Goal: Register for event/course

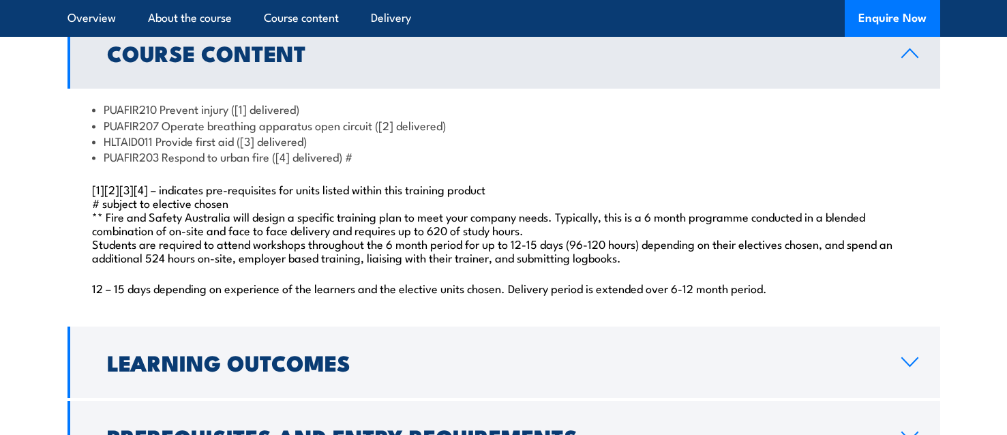
scroll to position [1228, 0]
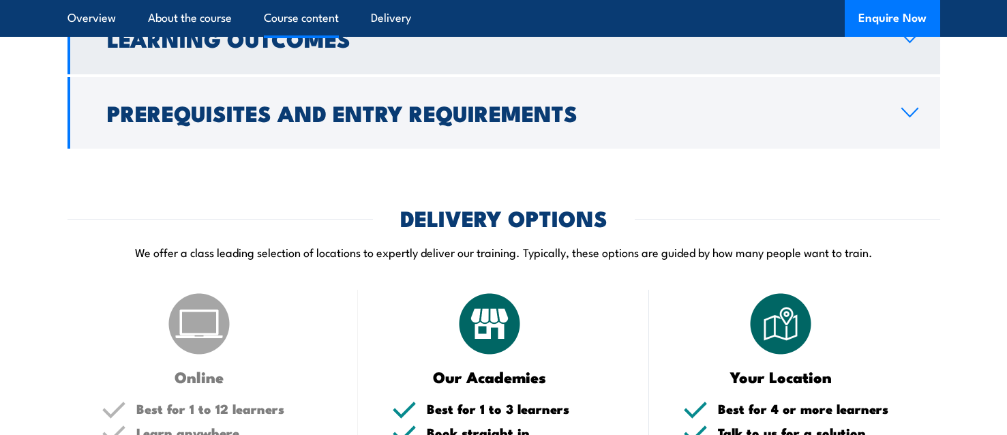
click at [225, 74] on link "Learning Outcomes" at bounding box center [504, 39] width 873 height 72
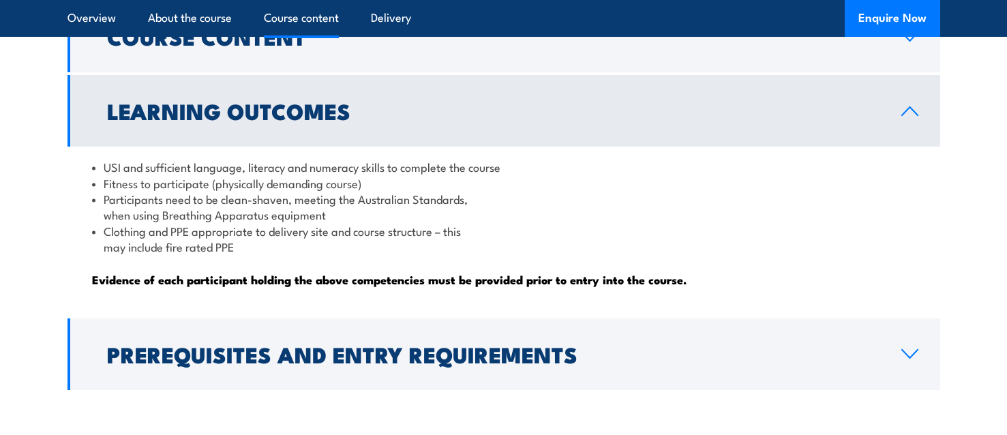
scroll to position [1226, 0]
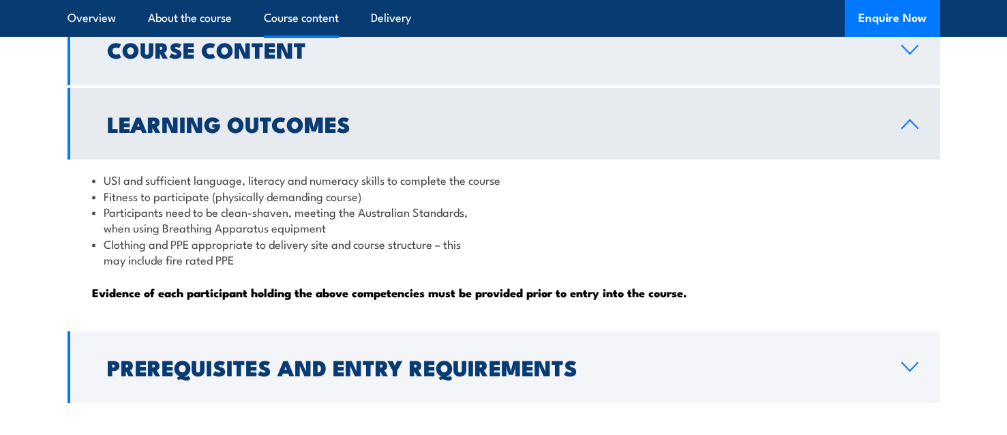
click at [315, 85] on link "Course Content" at bounding box center [504, 50] width 873 height 72
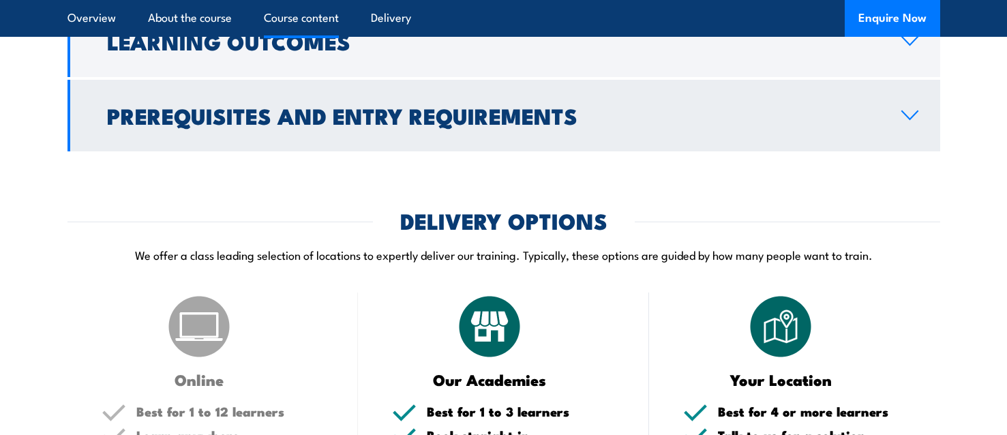
click at [347, 125] on h2 "Prerequisites and Entry Requirements" at bounding box center [493, 115] width 773 height 19
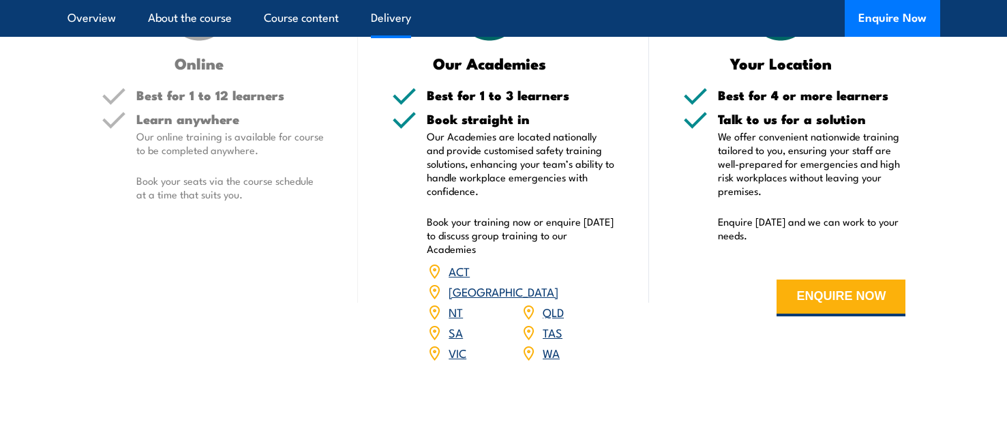
scroll to position [2170, 0]
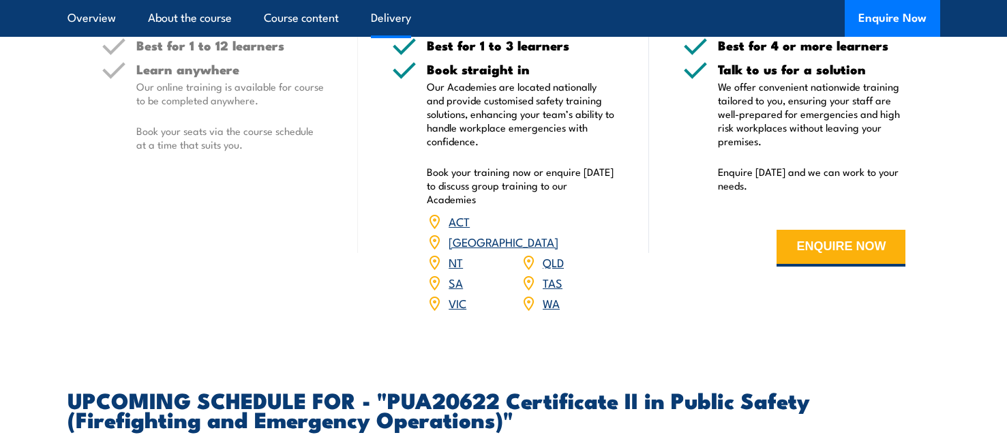
click at [546, 269] on link "QLD" at bounding box center [553, 262] width 21 height 16
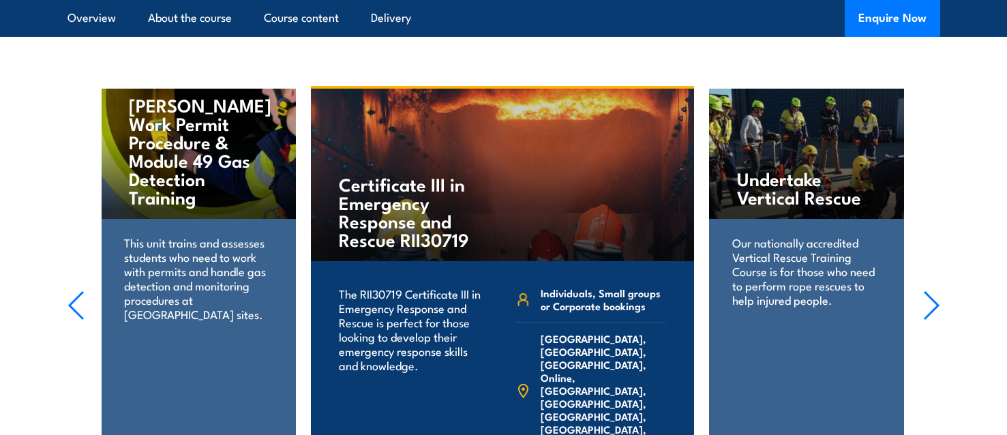
scroll to position [2673, 0]
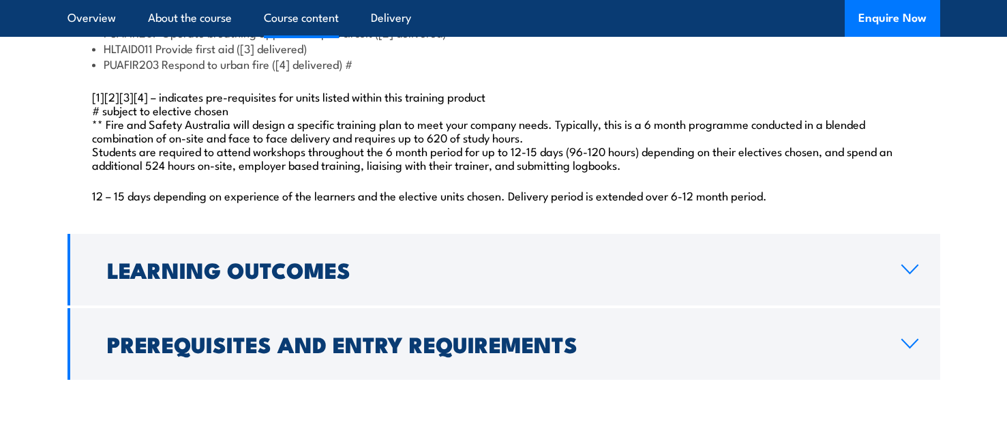
scroll to position [1306, 0]
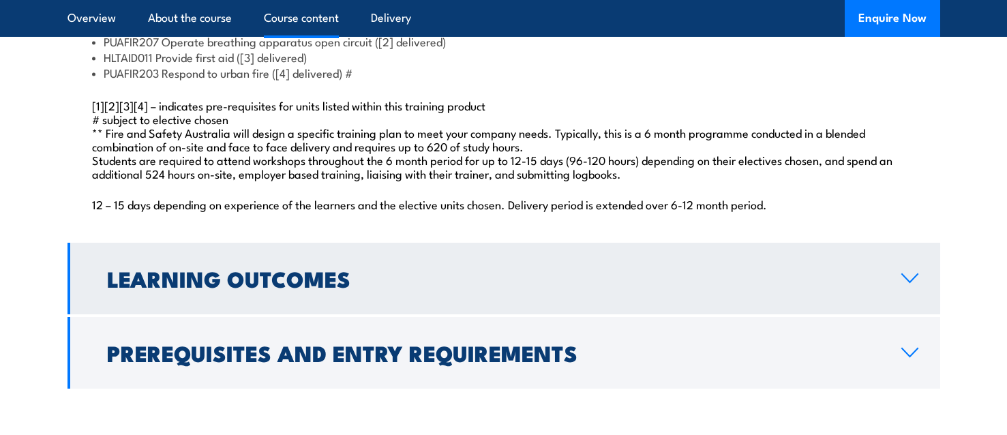
click at [468, 290] on link "Learning Outcomes" at bounding box center [504, 279] width 873 height 72
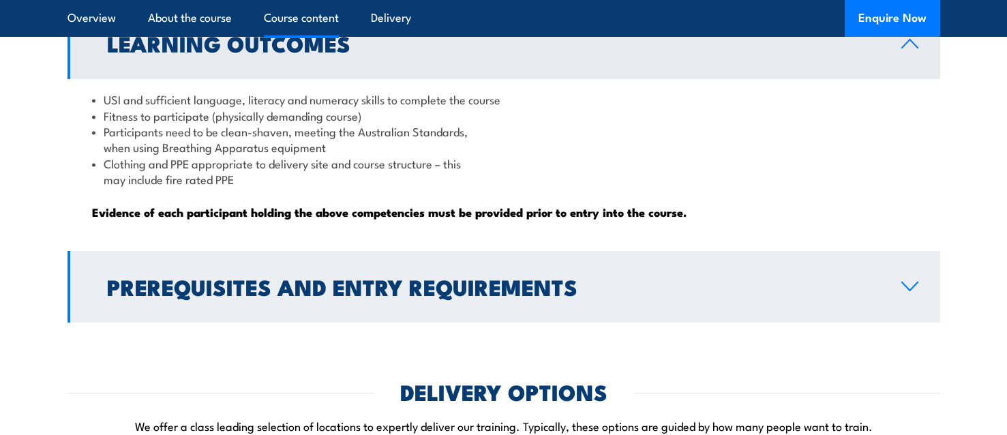
click at [406, 296] on h2 "Prerequisites and Entry Requirements" at bounding box center [493, 286] width 773 height 19
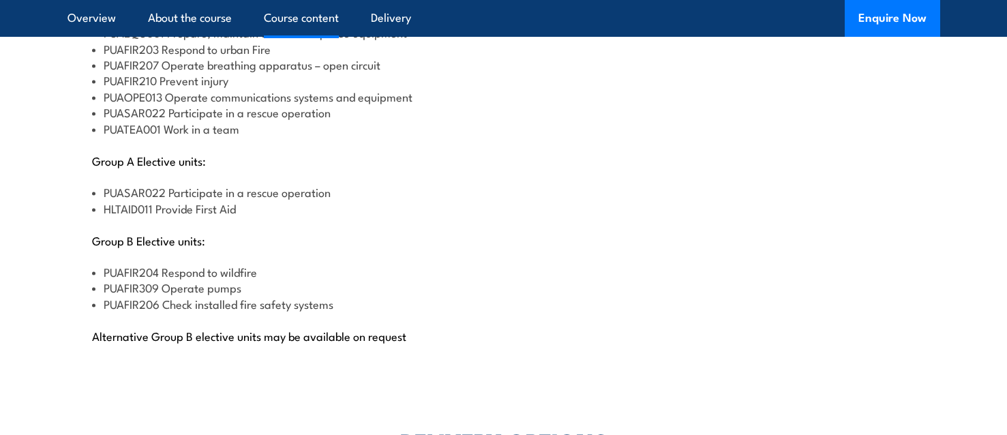
scroll to position [1579, 0]
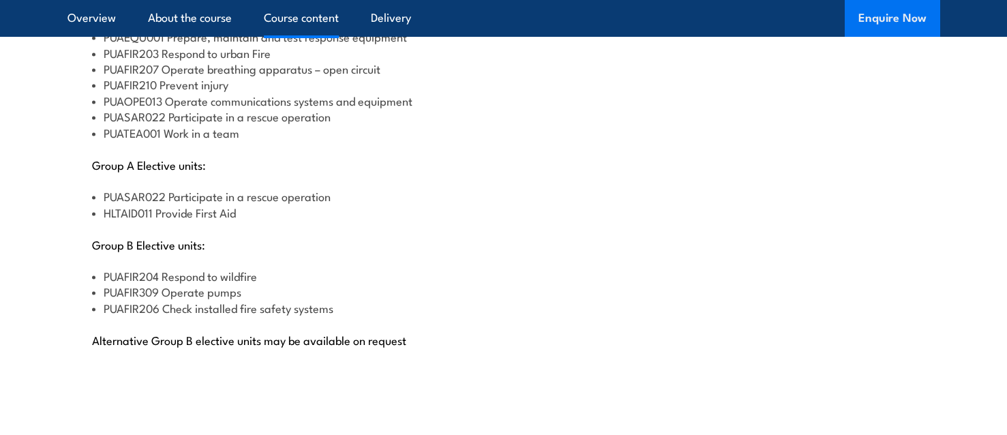
click at [889, 30] on button "Enquire Now" at bounding box center [892, 18] width 95 height 37
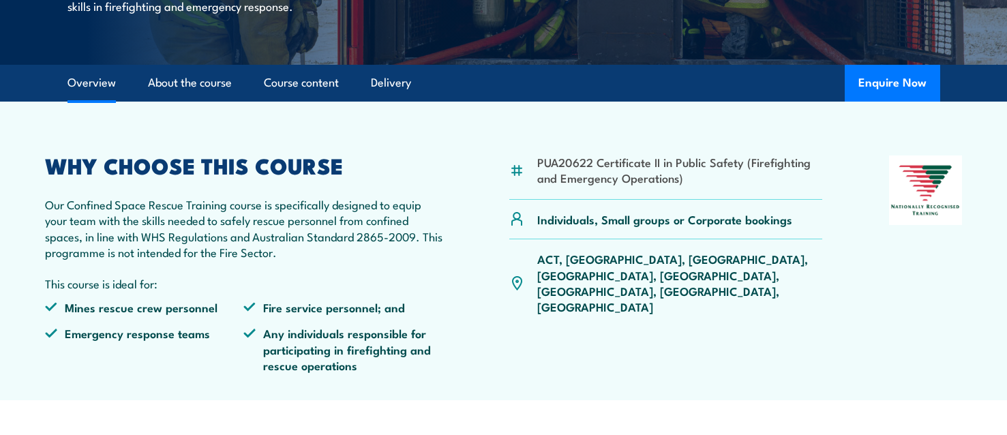
scroll to position [351, 0]
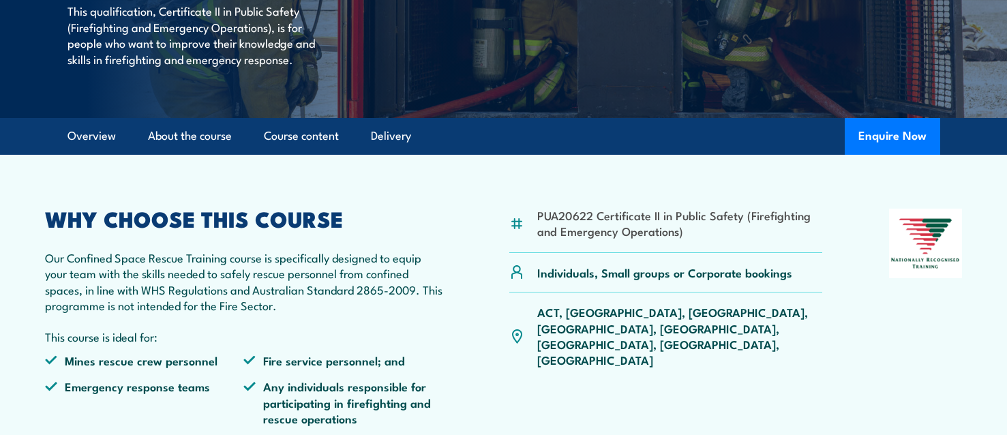
click at [363, 155] on li "Delivery" at bounding box center [385, 136] width 52 height 37
click at [377, 154] on link "Delivery" at bounding box center [391, 136] width 40 height 36
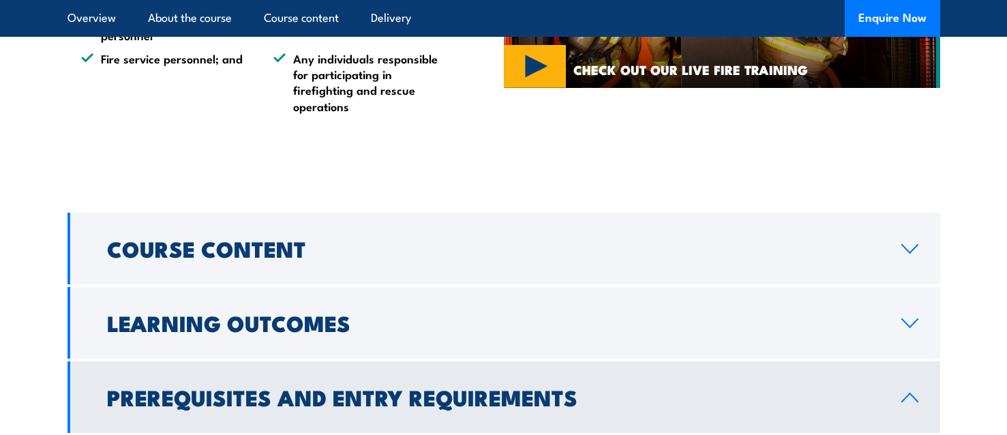
scroll to position [1003, 0]
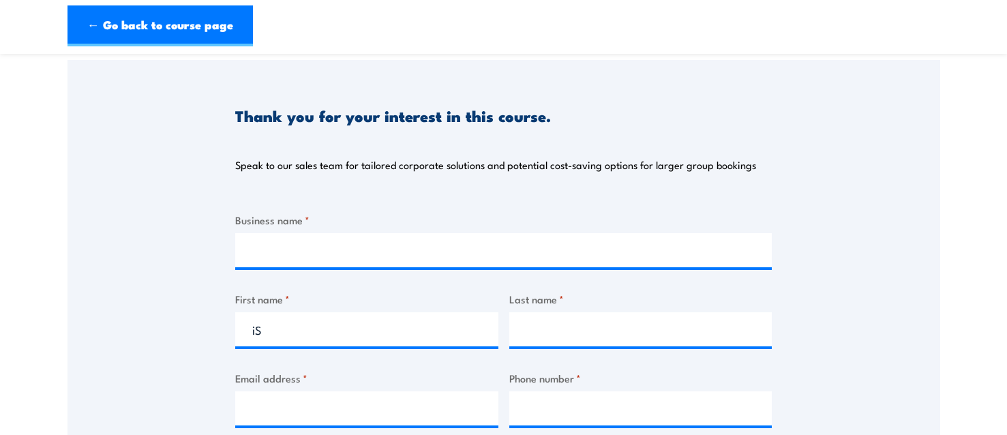
type input "i"
type input "Isabelle"
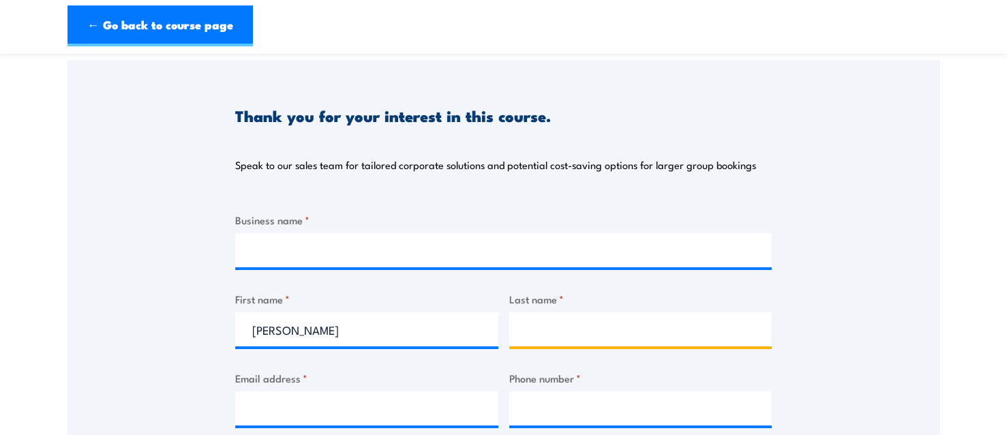
type input "b"
type input "Buirski"
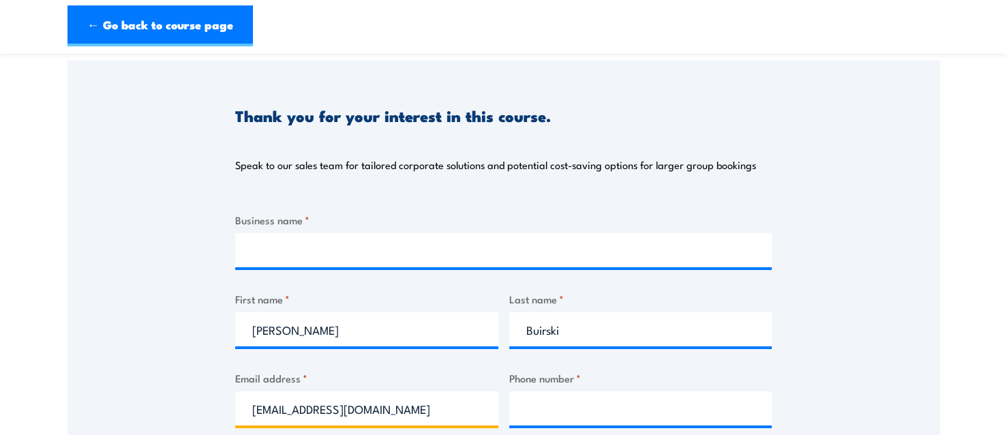
type input "izzybuirskii@gmail.com"
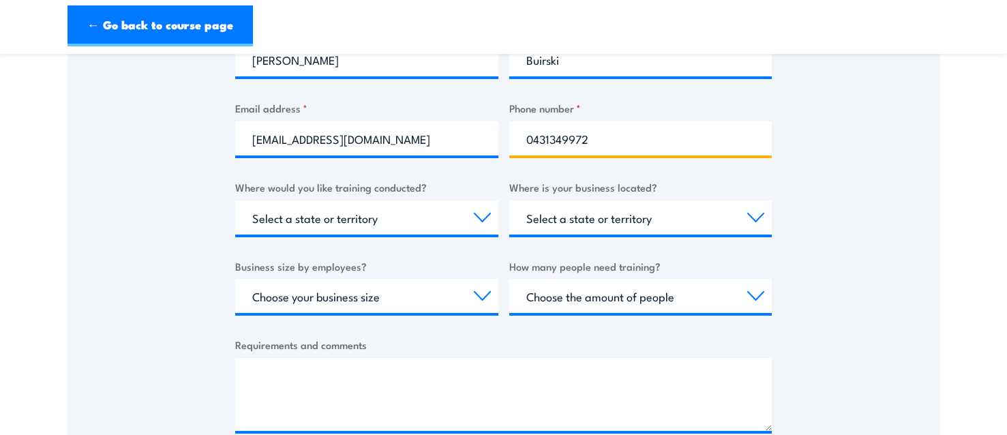
scroll to position [409, 0]
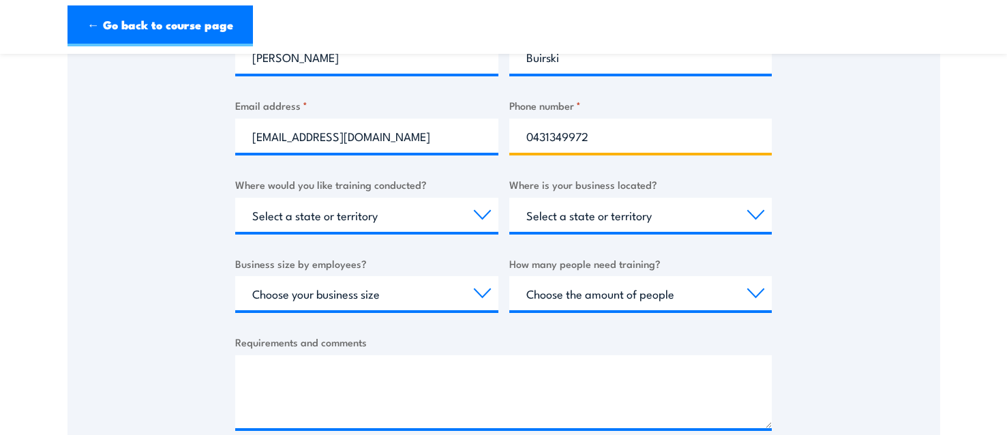
type input "0431349972"
click at [380, 153] on div "izzybuirskii@gmail.com" at bounding box center [366, 136] width 263 height 34
click at [355, 241] on div "Business name * First name * Isabelle Last name * Buirski Email address * izzyb…" at bounding box center [503, 195] width 537 height 513
click at [362, 232] on div "Select a state or territory Nationally - multiple locations QLD NSW VIC SA ACT …" at bounding box center [366, 215] width 263 height 34
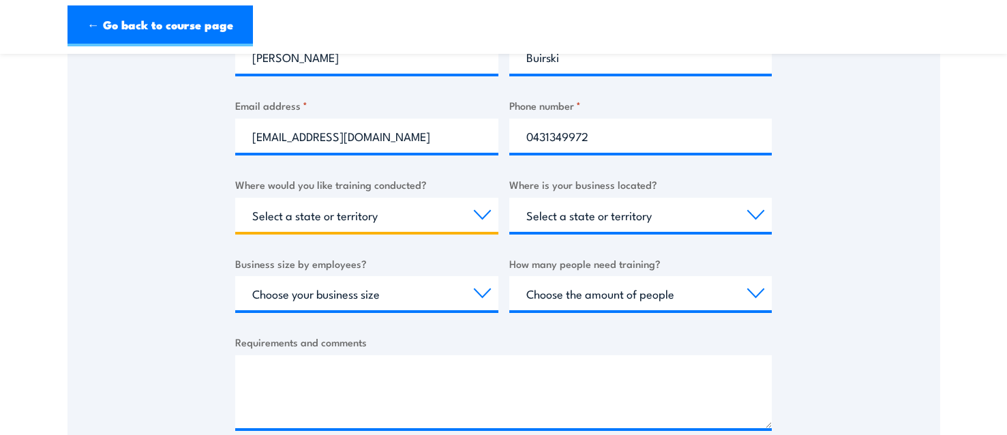
click at [379, 219] on select "Select a state or territory Nationally - multiple locations QLD NSW VIC SA ACT …" at bounding box center [366, 215] width 263 height 34
select select "QLD"
click at [235, 198] on select "Select a state or territory Nationally - multiple locations QLD NSW VIC SA ACT …" at bounding box center [366, 215] width 263 height 34
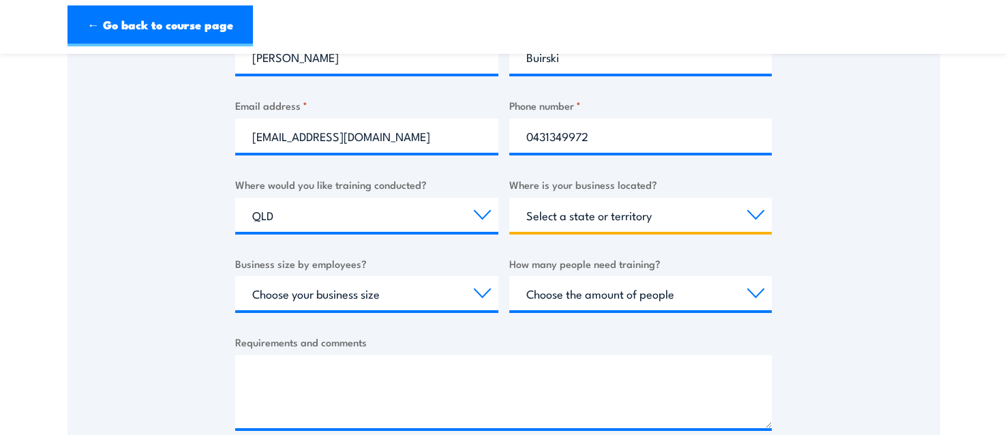
click at [660, 210] on select "Select a state or territory QLD NSW VIC SA ACT WA TAS NT" at bounding box center [641, 215] width 263 height 34
select select "QLD"
click at [510, 198] on select "Select a state or territory QLD NSW VIC SA ACT WA TAS NT" at bounding box center [641, 215] width 263 height 34
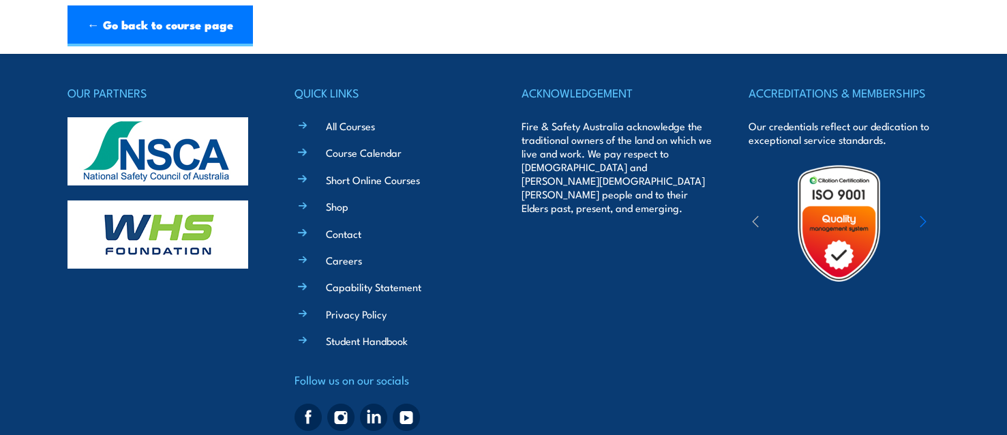
scroll to position [1001, 0]
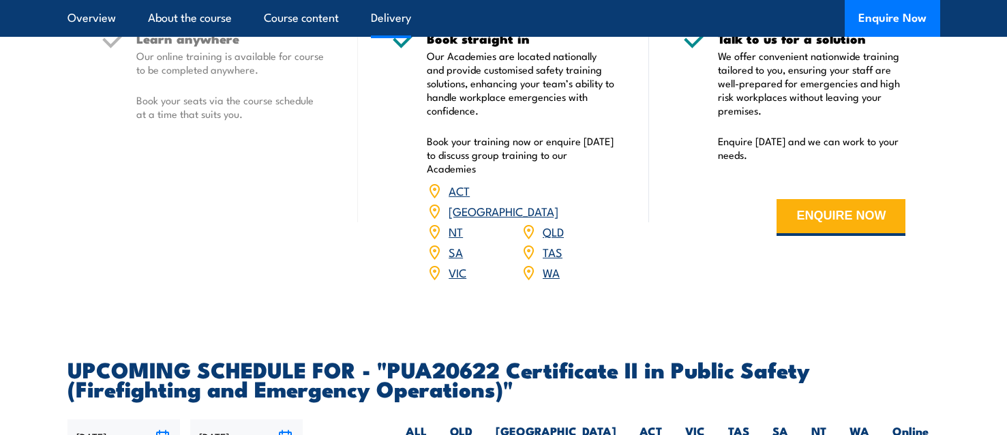
scroll to position [1816, 0]
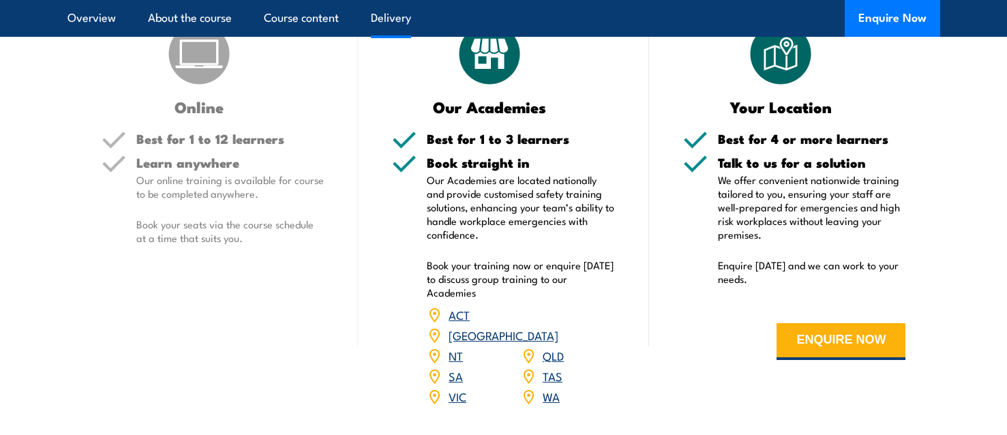
click at [457, 231] on p "Our Academies are located nationally and provide customised safety training sol…" at bounding box center [521, 207] width 188 height 68
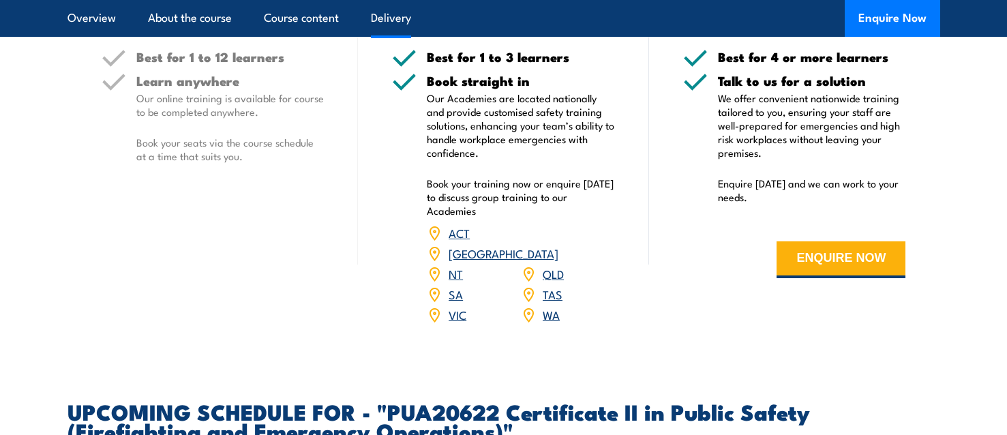
scroll to position [1907, 0]
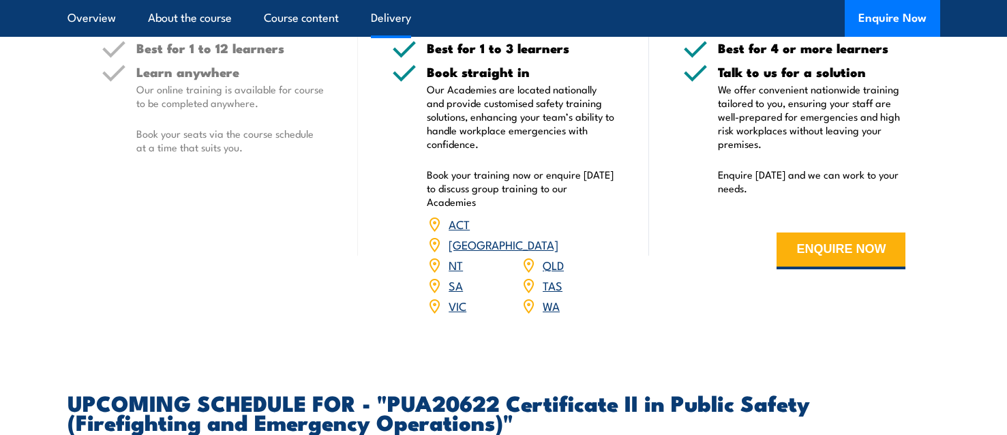
click at [577, 285] on div "TAS" at bounding box center [568, 286] width 94 height 20
click at [557, 273] on link "QLD" at bounding box center [553, 264] width 21 height 16
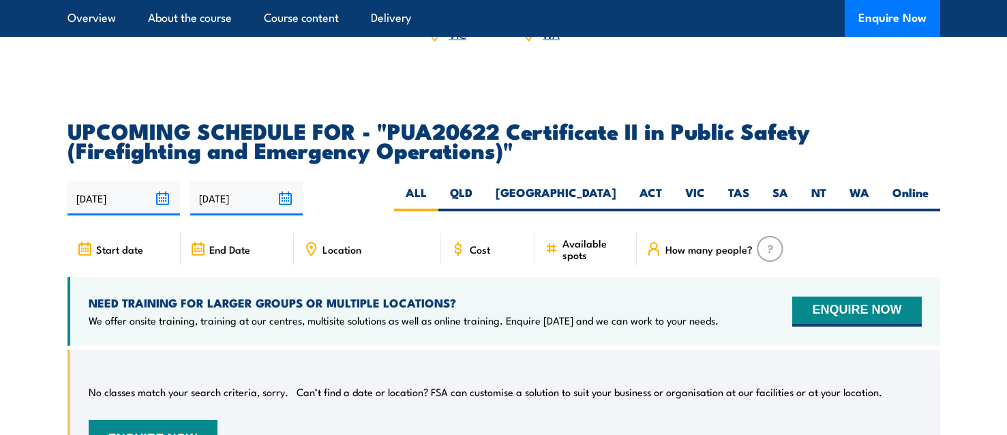
scroll to position [2180, 0]
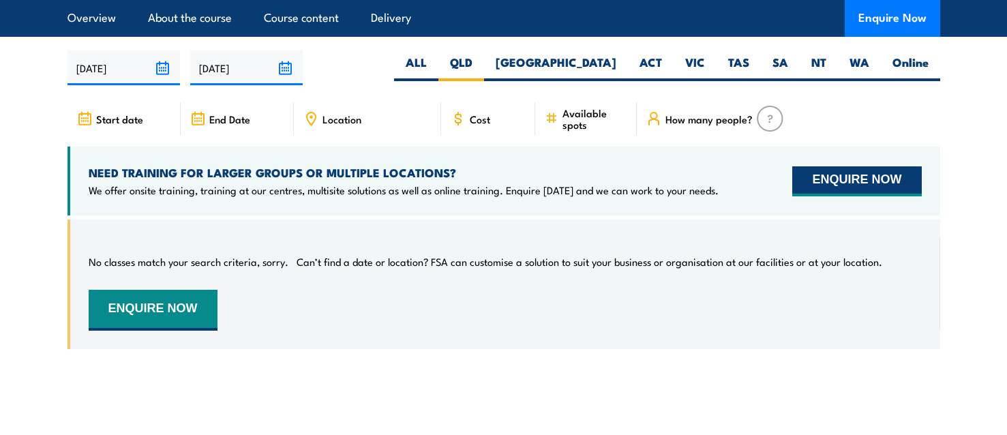
click at [881, 187] on button "ENQUIRE NOW" at bounding box center [857, 181] width 129 height 30
